Goal: Task Accomplishment & Management: Complete application form

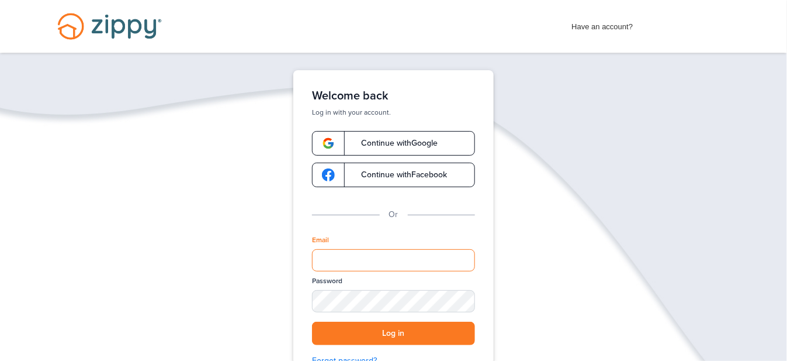
click at [339, 257] on input "Email" at bounding box center [393, 260] width 163 height 22
type input "**********"
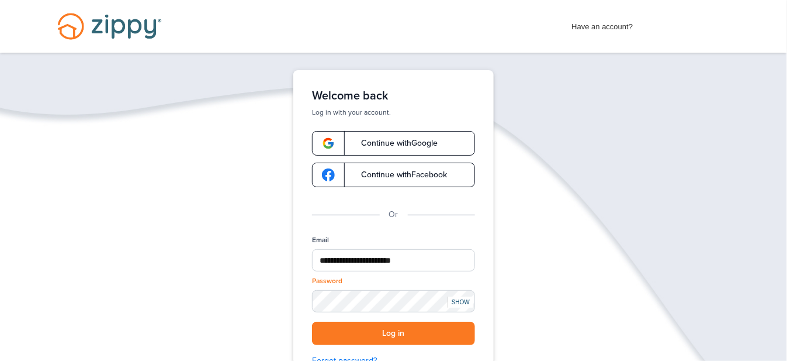
click at [462, 297] on div "SHOW" at bounding box center [461, 301] width 26 height 11
click at [397, 336] on button "Log in" at bounding box center [393, 333] width 163 height 24
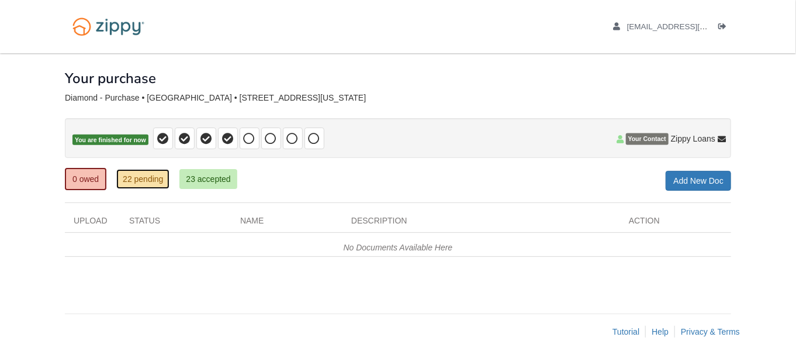
click at [141, 177] on link "22 pending" at bounding box center [142, 179] width 53 height 20
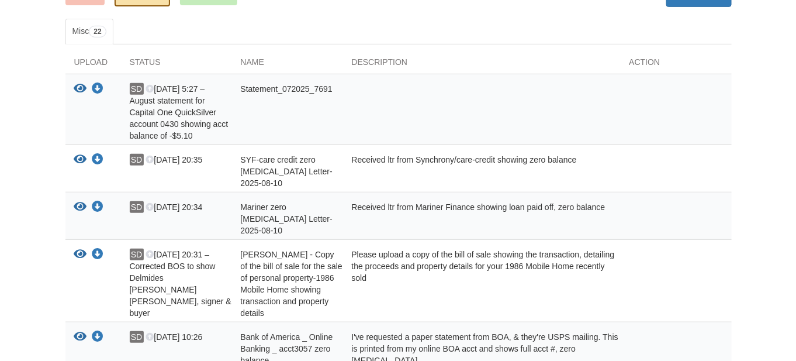
scroll to position [234, 0]
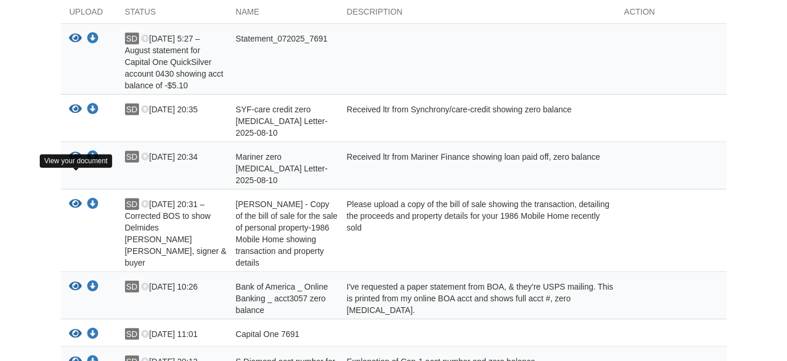
click at [74, 198] on icon "View Shelby Diamond - Copy of the bill of sale for the sale of personal propert…" at bounding box center [76, 204] width 13 height 12
